Goal: Check status: Check status

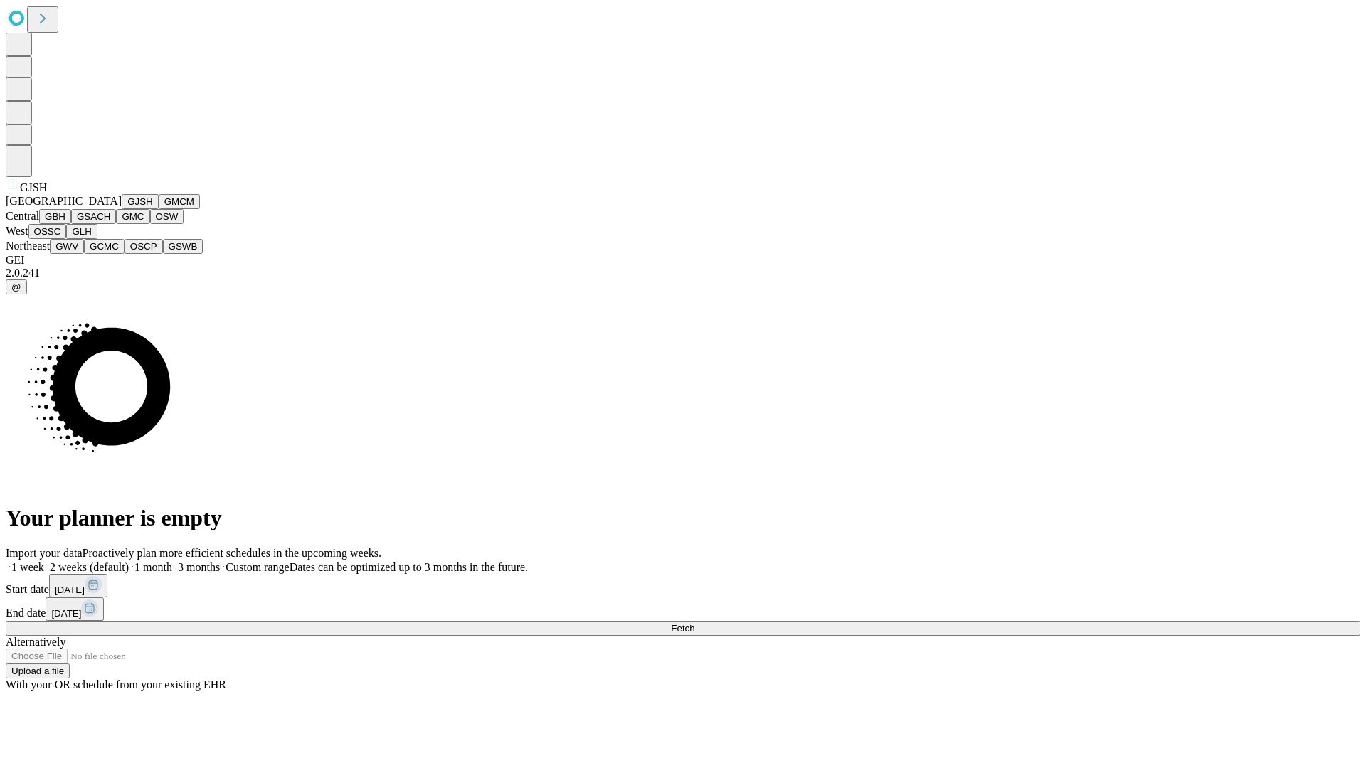
click at [122, 209] on button "GJSH" at bounding box center [140, 201] width 37 height 15
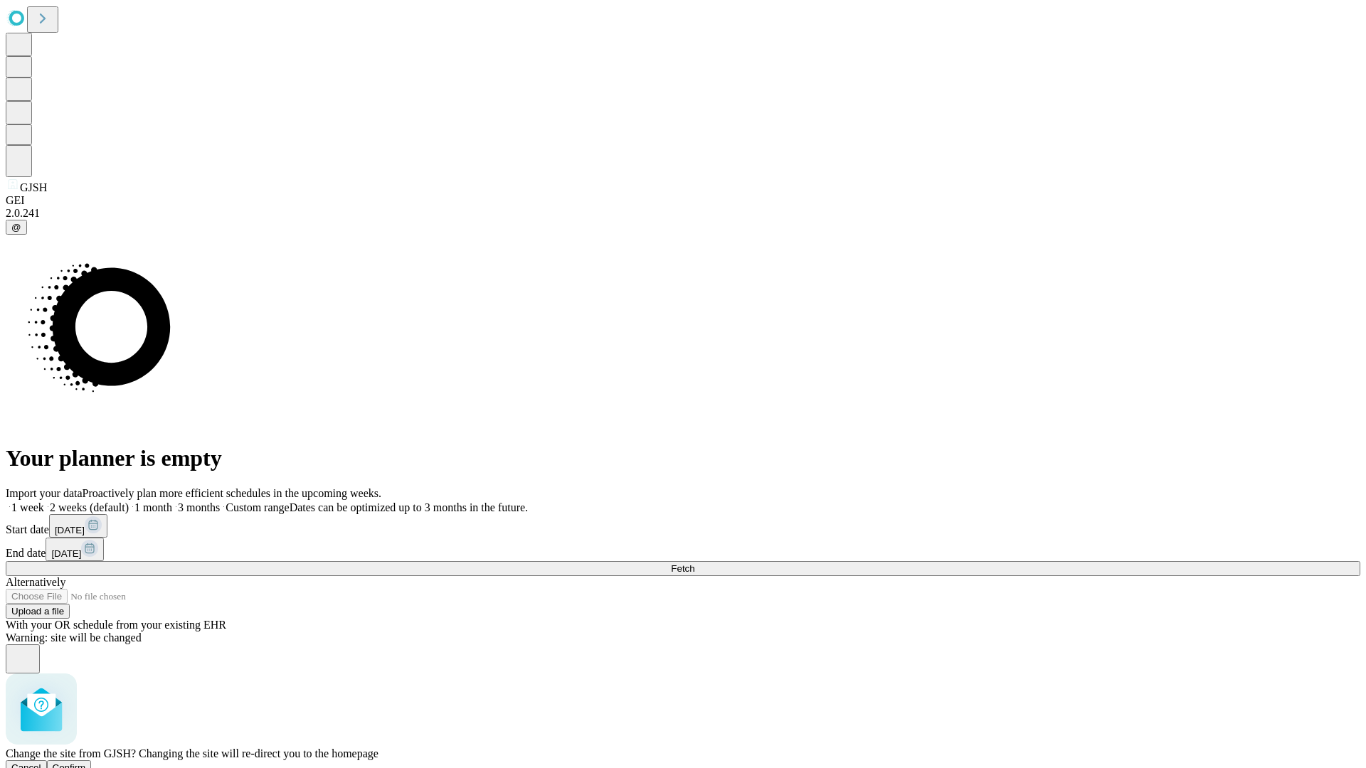
click at [86, 763] on span "Confirm" at bounding box center [69, 768] width 33 height 11
click at [44, 501] on label "1 week" at bounding box center [25, 507] width 38 height 12
click at [694, 563] on span "Fetch" at bounding box center [682, 568] width 23 height 11
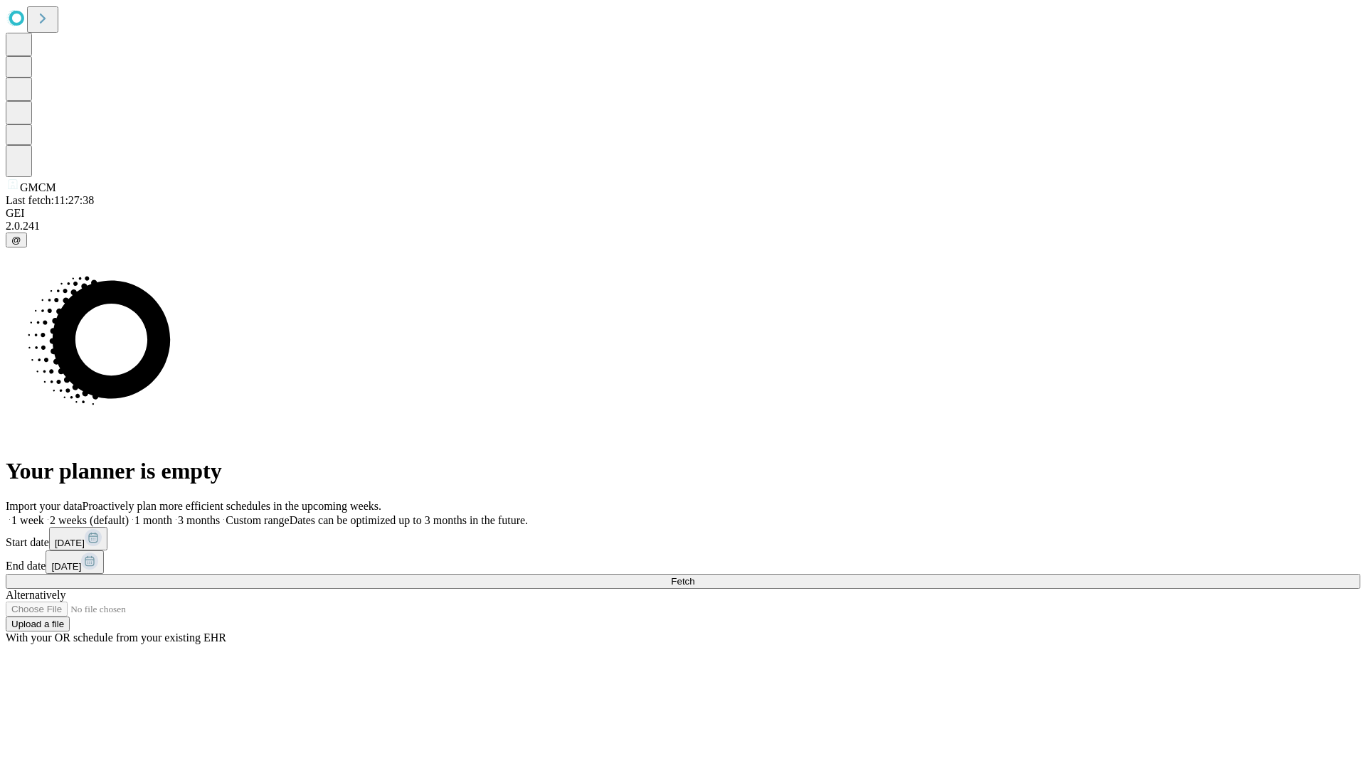
click at [44, 514] on label "1 week" at bounding box center [25, 520] width 38 height 12
click at [694, 576] on span "Fetch" at bounding box center [682, 581] width 23 height 11
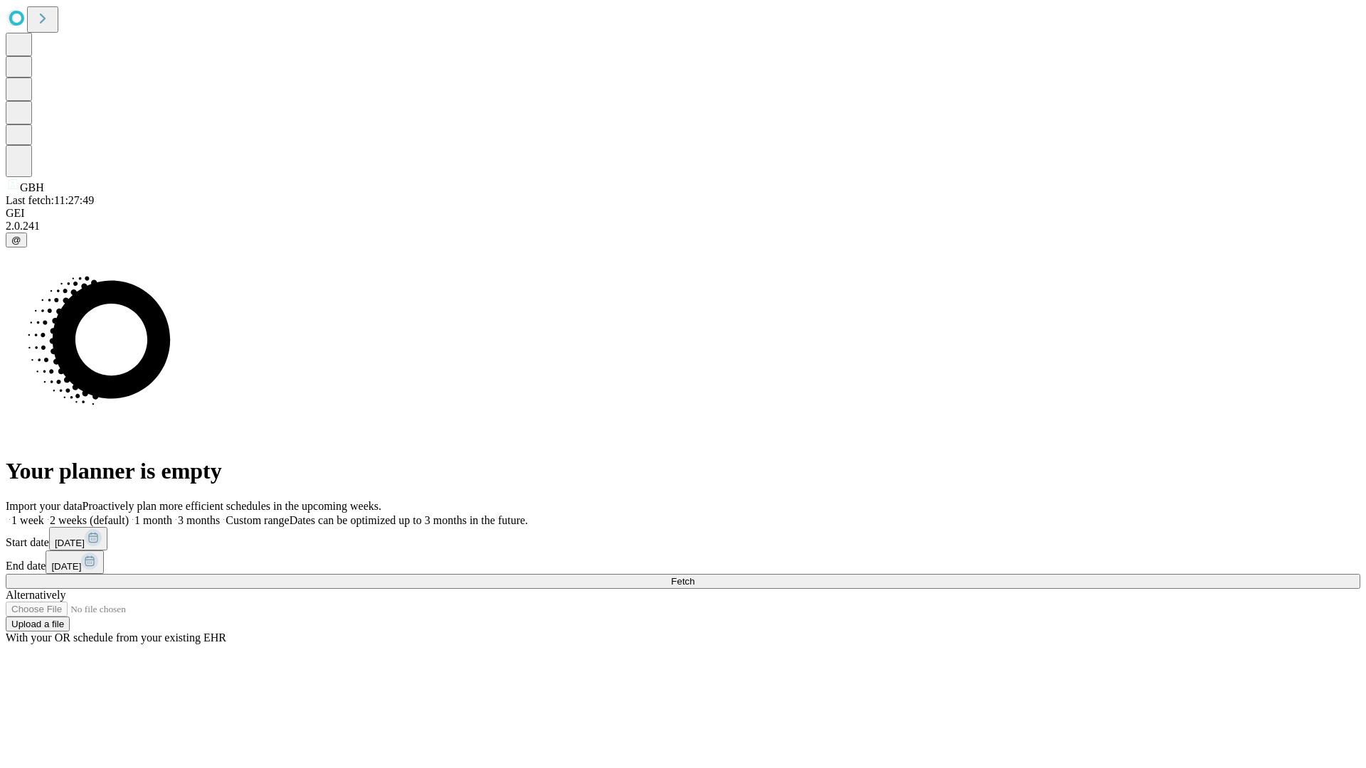
click at [44, 514] on label "1 week" at bounding box center [25, 520] width 38 height 12
click at [694, 576] on span "Fetch" at bounding box center [682, 581] width 23 height 11
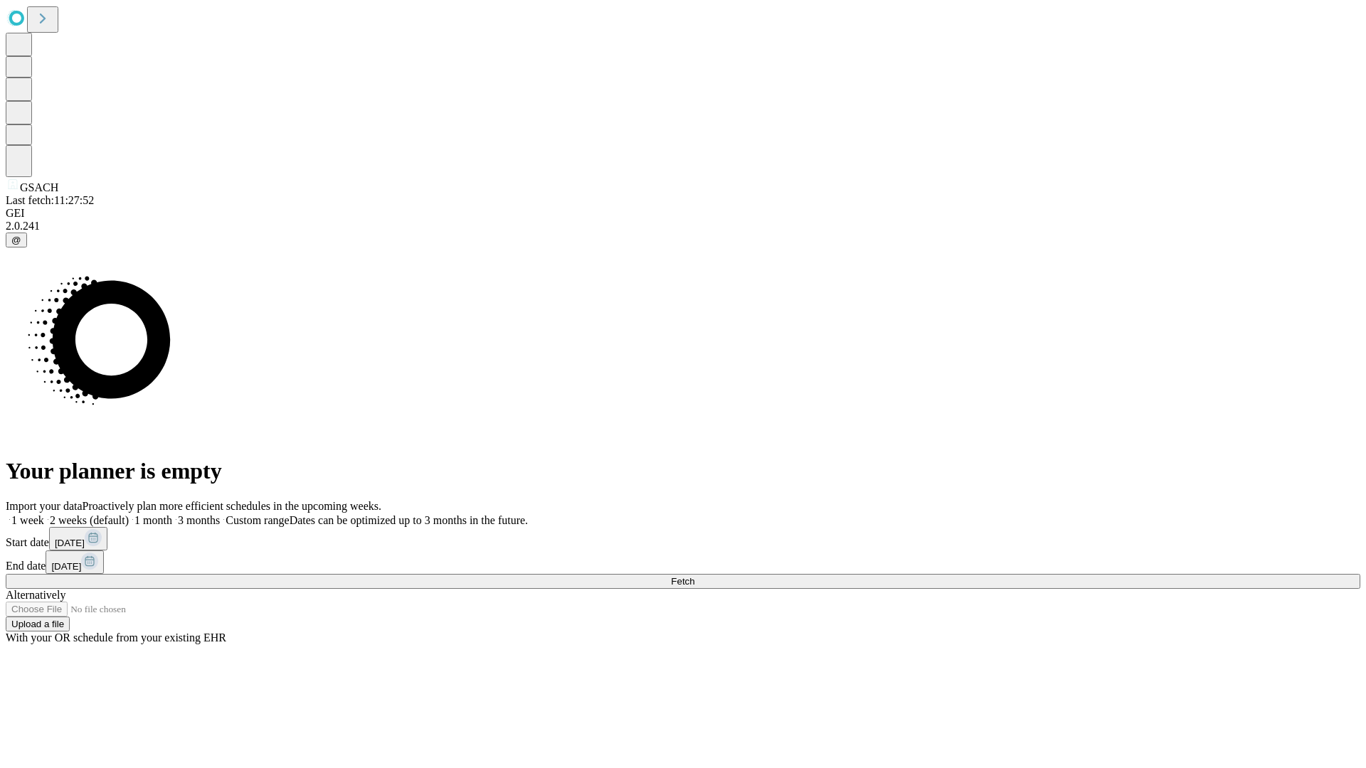
click at [694, 576] on span "Fetch" at bounding box center [682, 581] width 23 height 11
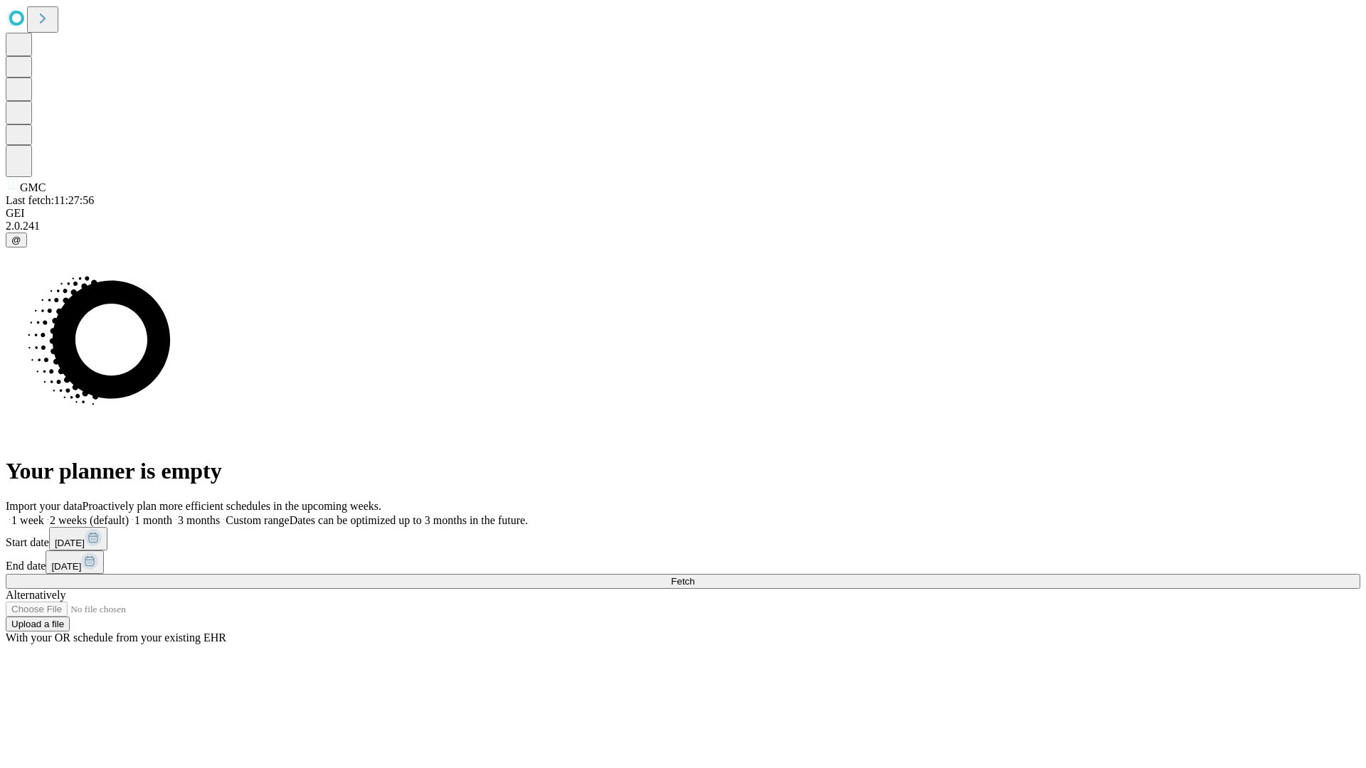
click at [44, 514] on label "1 week" at bounding box center [25, 520] width 38 height 12
click at [694, 576] on span "Fetch" at bounding box center [682, 581] width 23 height 11
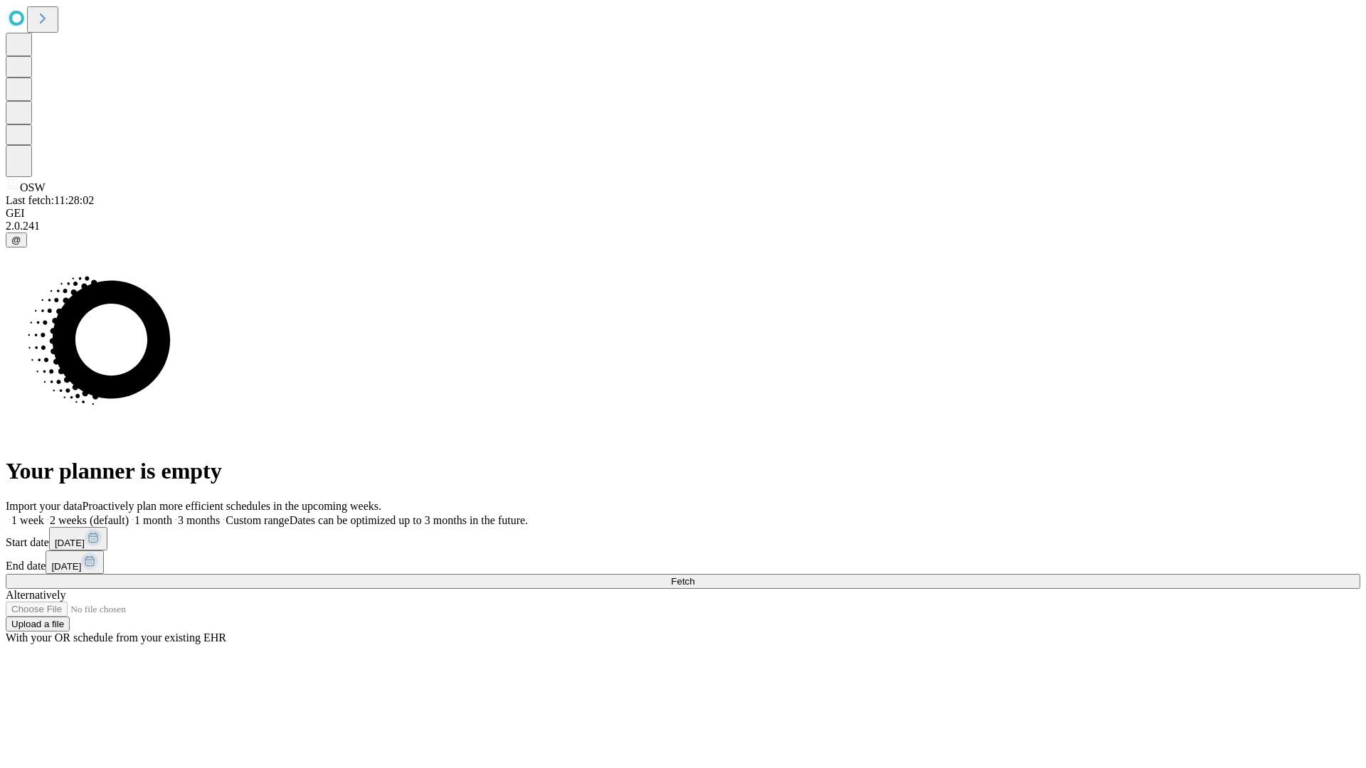
click at [44, 514] on label "1 week" at bounding box center [25, 520] width 38 height 12
click at [694, 576] on span "Fetch" at bounding box center [682, 581] width 23 height 11
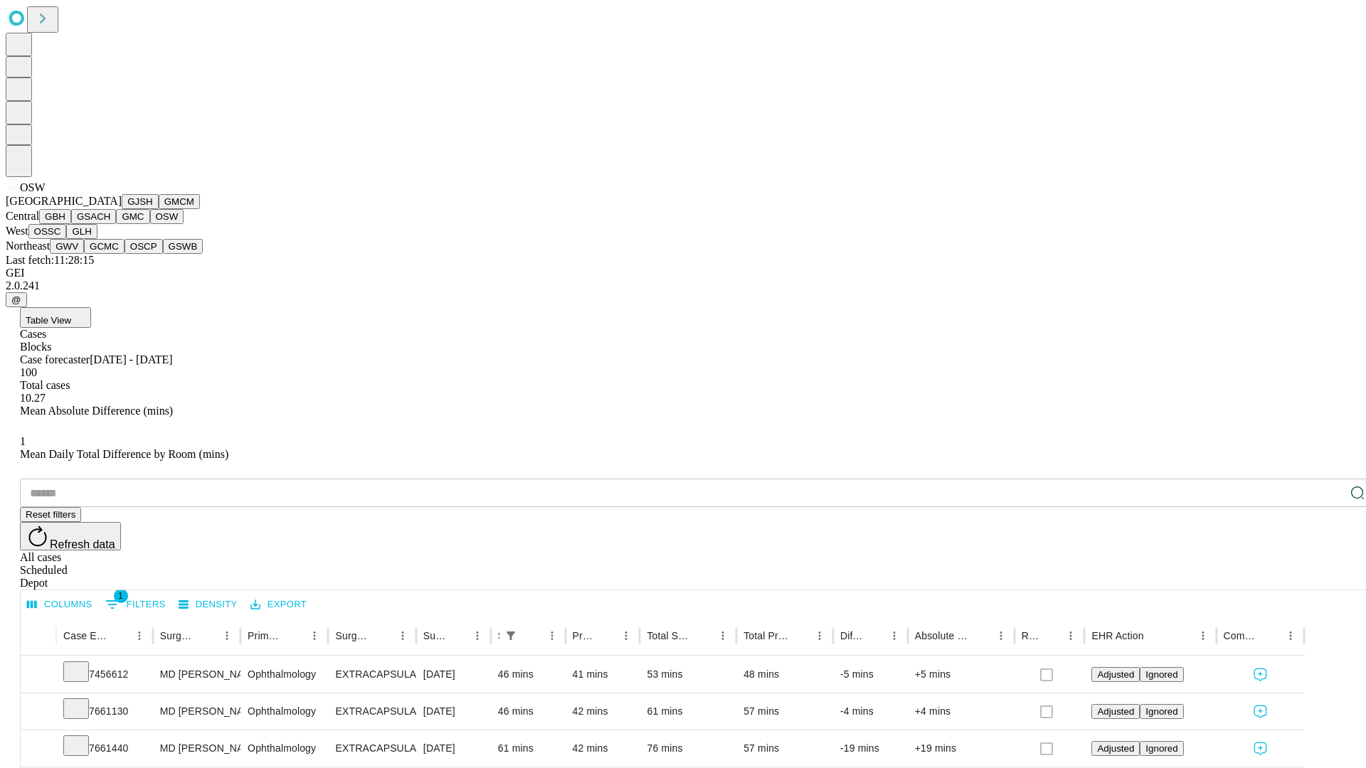
click at [67, 239] on button "OSSC" at bounding box center [47, 231] width 38 height 15
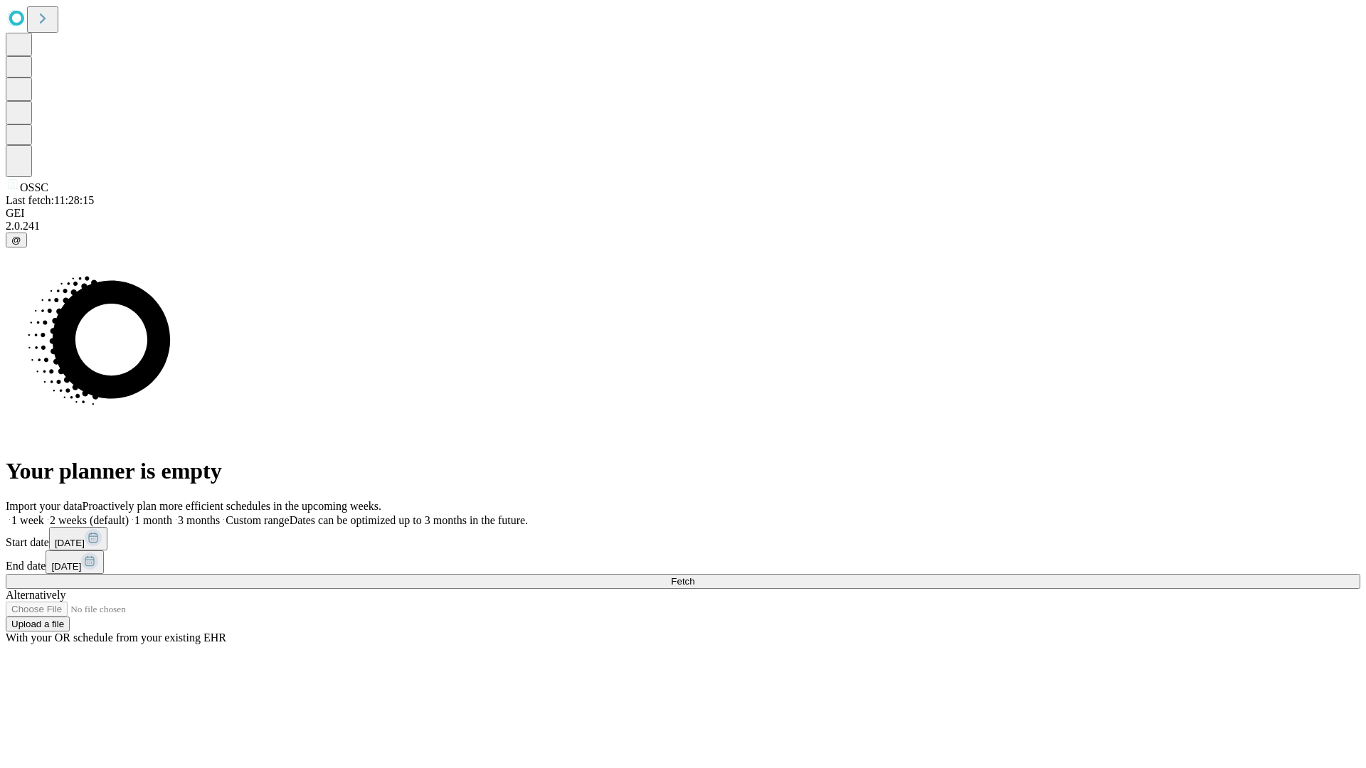
click at [44, 514] on label "1 week" at bounding box center [25, 520] width 38 height 12
click at [694, 576] on span "Fetch" at bounding box center [682, 581] width 23 height 11
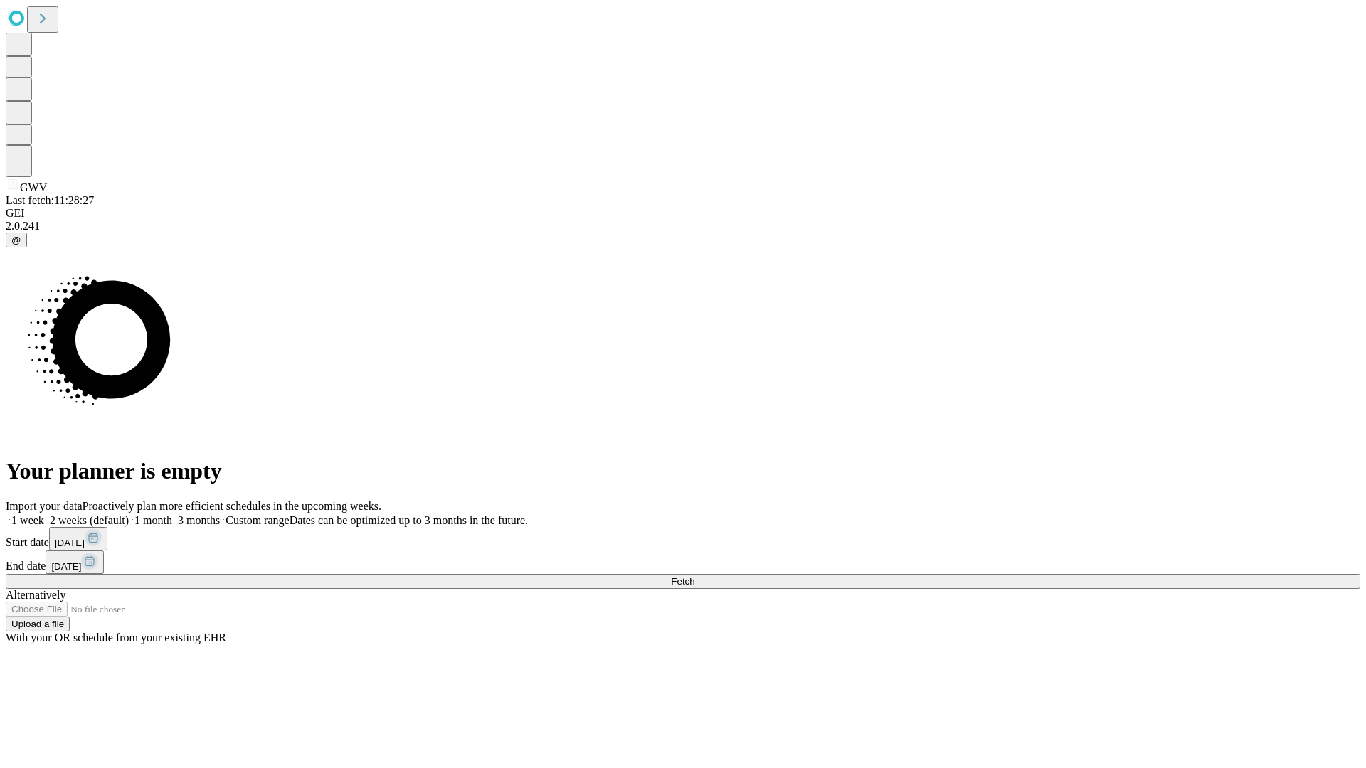
click at [44, 514] on label "1 week" at bounding box center [25, 520] width 38 height 12
click at [694, 576] on span "Fetch" at bounding box center [682, 581] width 23 height 11
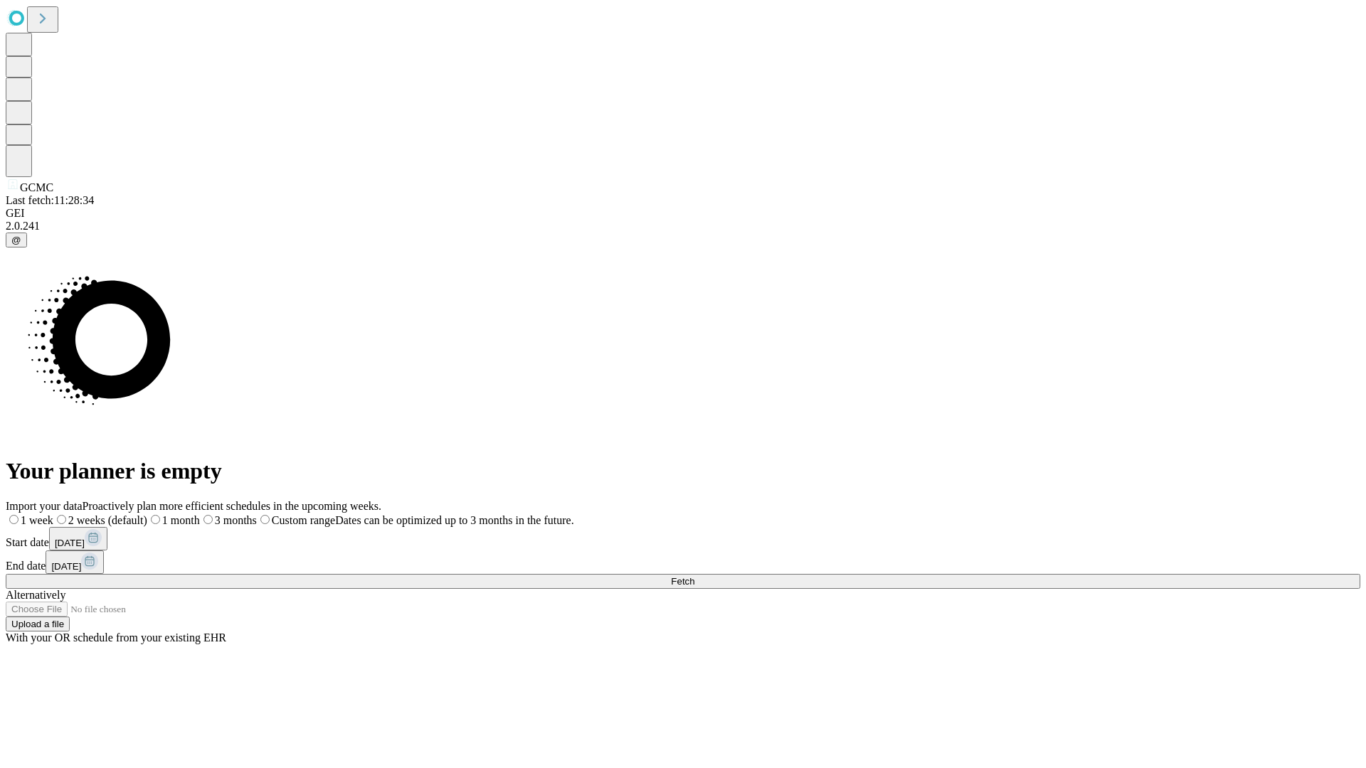
click at [694, 576] on span "Fetch" at bounding box center [682, 581] width 23 height 11
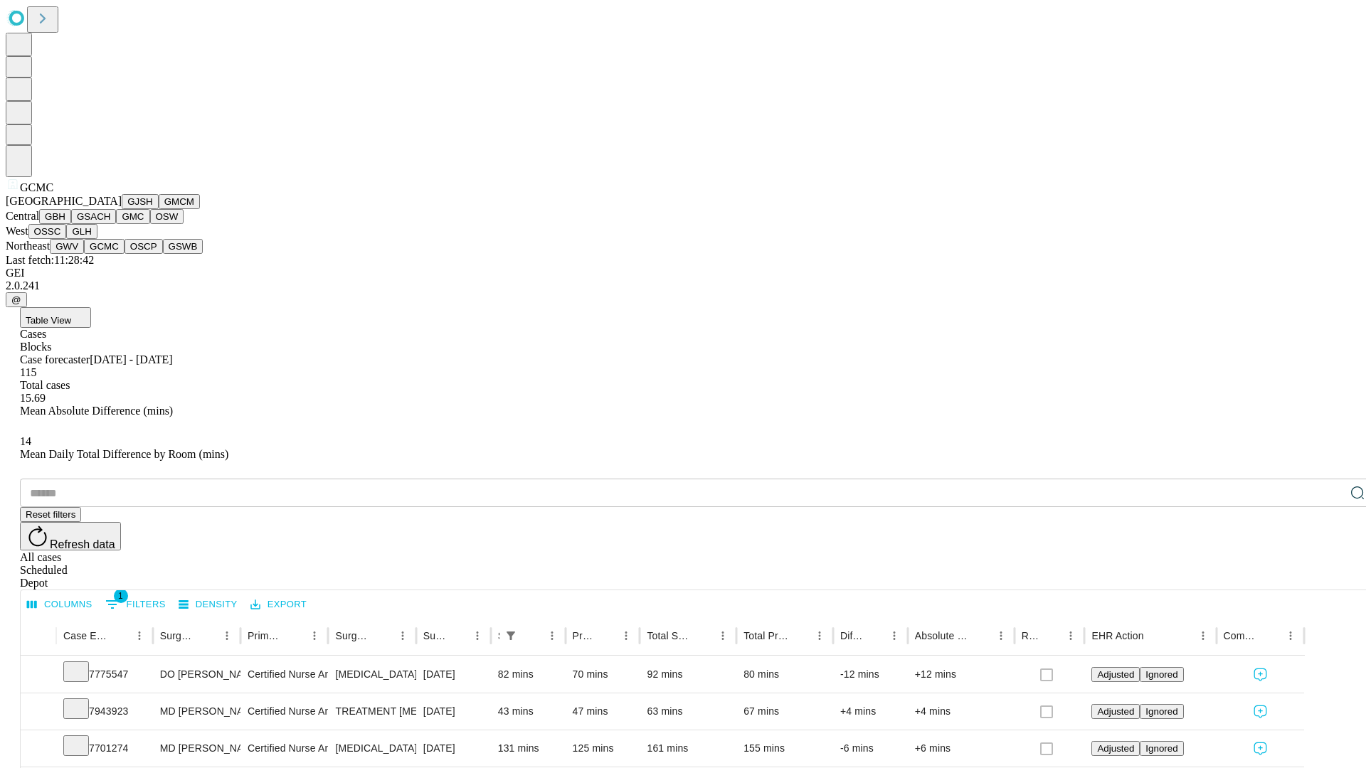
click at [124, 254] on button "OSCP" at bounding box center [143, 246] width 38 height 15
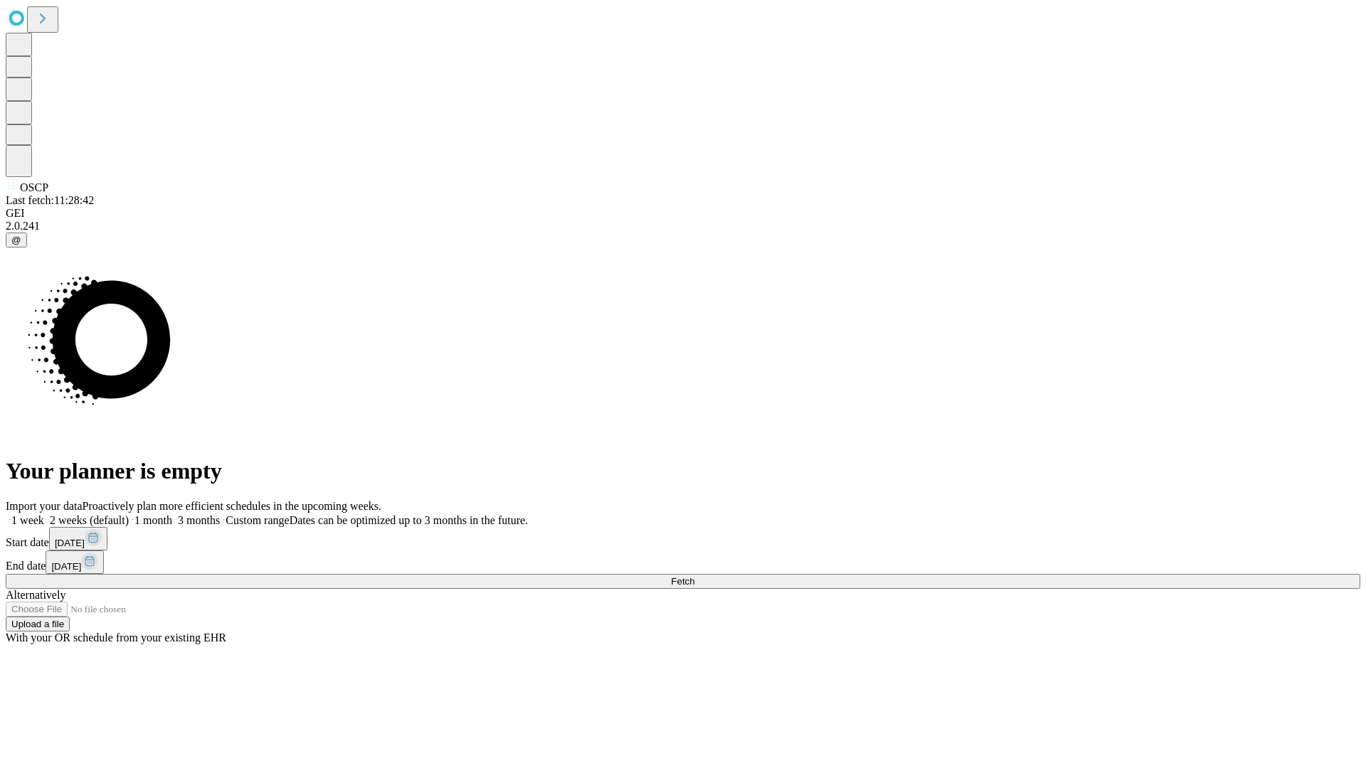
click at [44, 514] on label "1 week" at bounding box center [25, 520] width 38 height 12
click at [694, 576] on span "Fetch" at bounding box center [682, 581] width 23 height 11
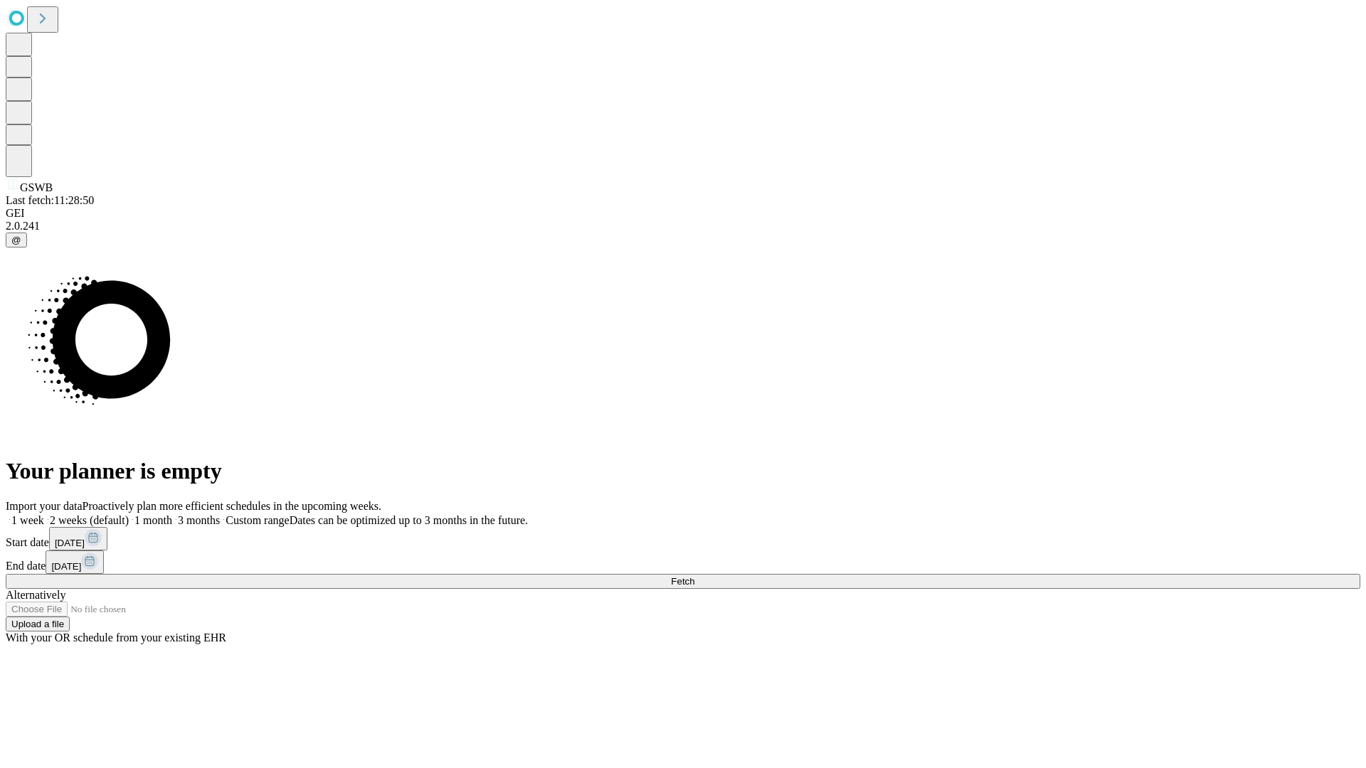
click at [44, 514] on label "1 week" at bounding box center [25, 520] width 38 height 12
click at [694, 576] on span "Fetch" at bounding box center [682, 581] width 23 height 11
